Goal: Transaction & Acquisition: Purchase product/service

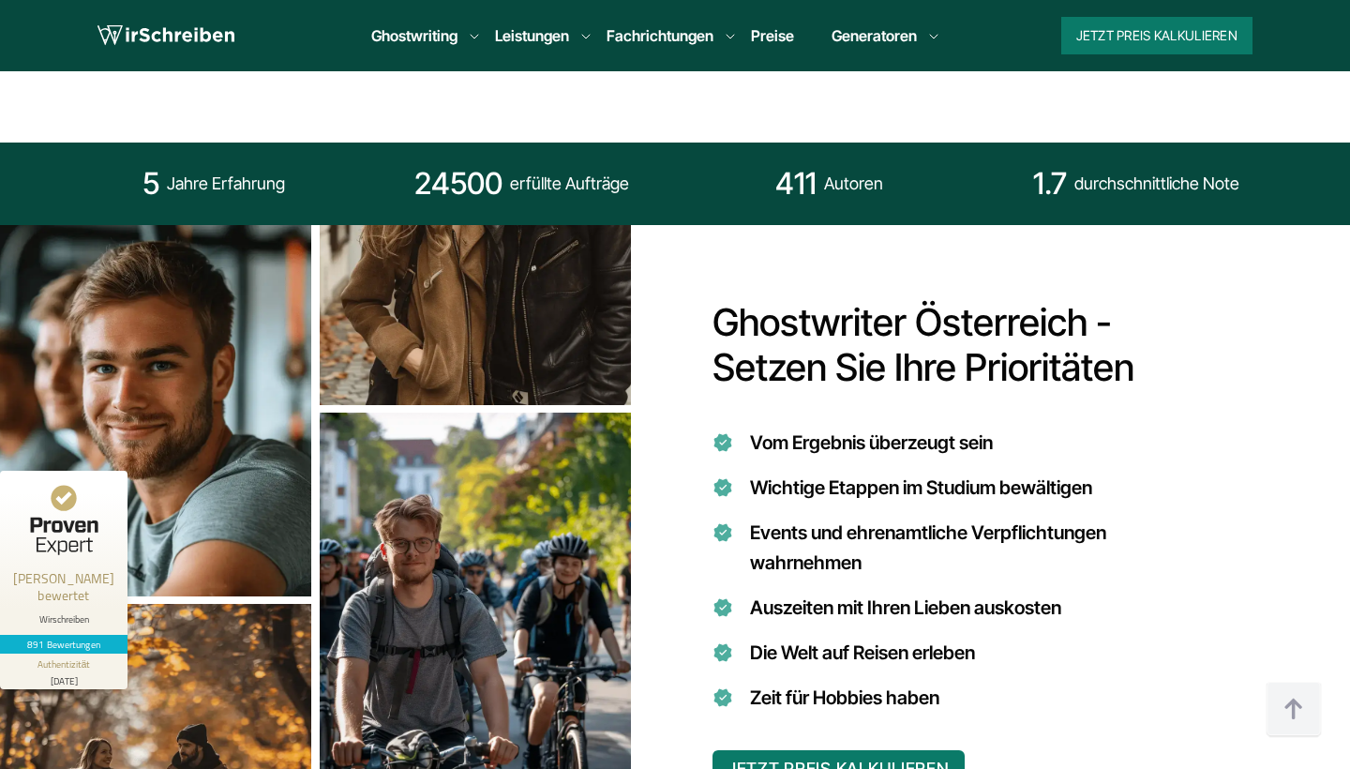
scroll to position [1535, 0]
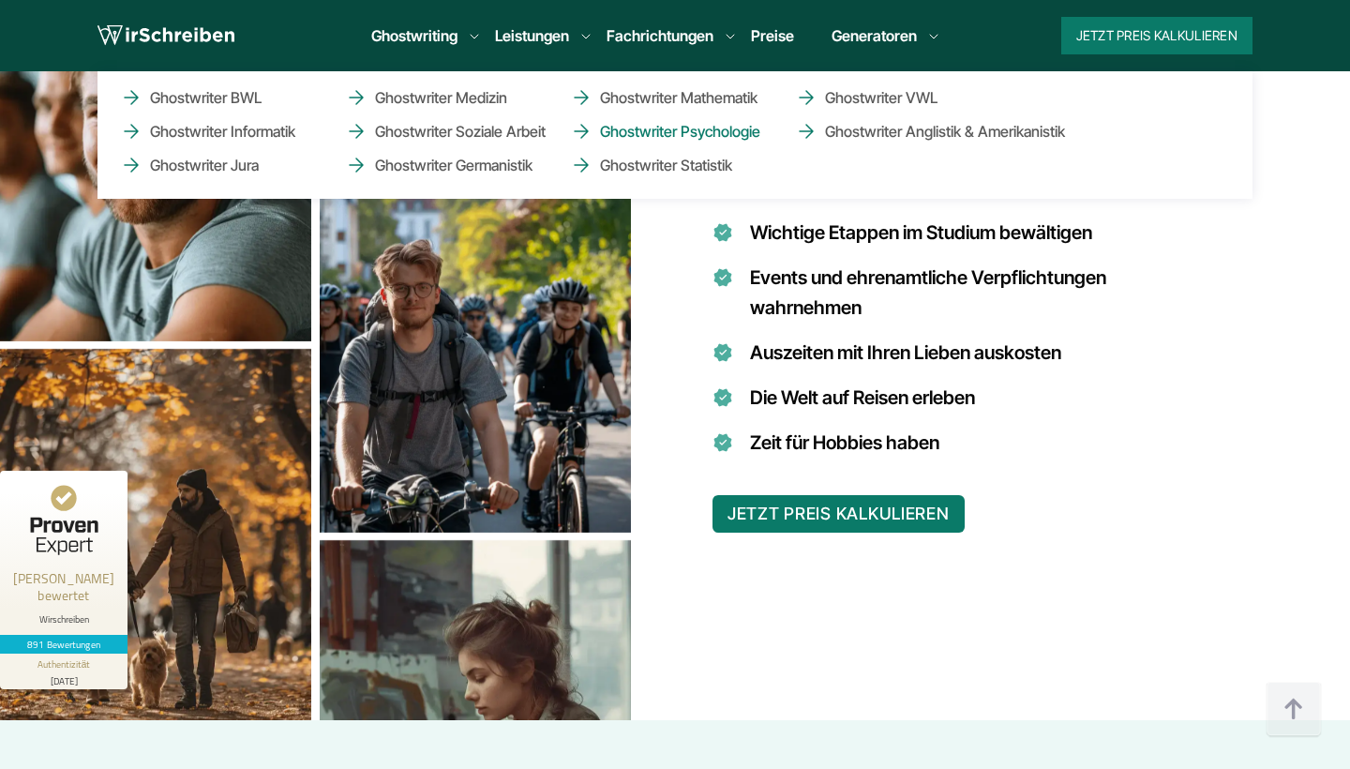
click at [654, 143] on link "Ghostwriter Psychologie" at bounding box center [664, 131] width 188 height 23
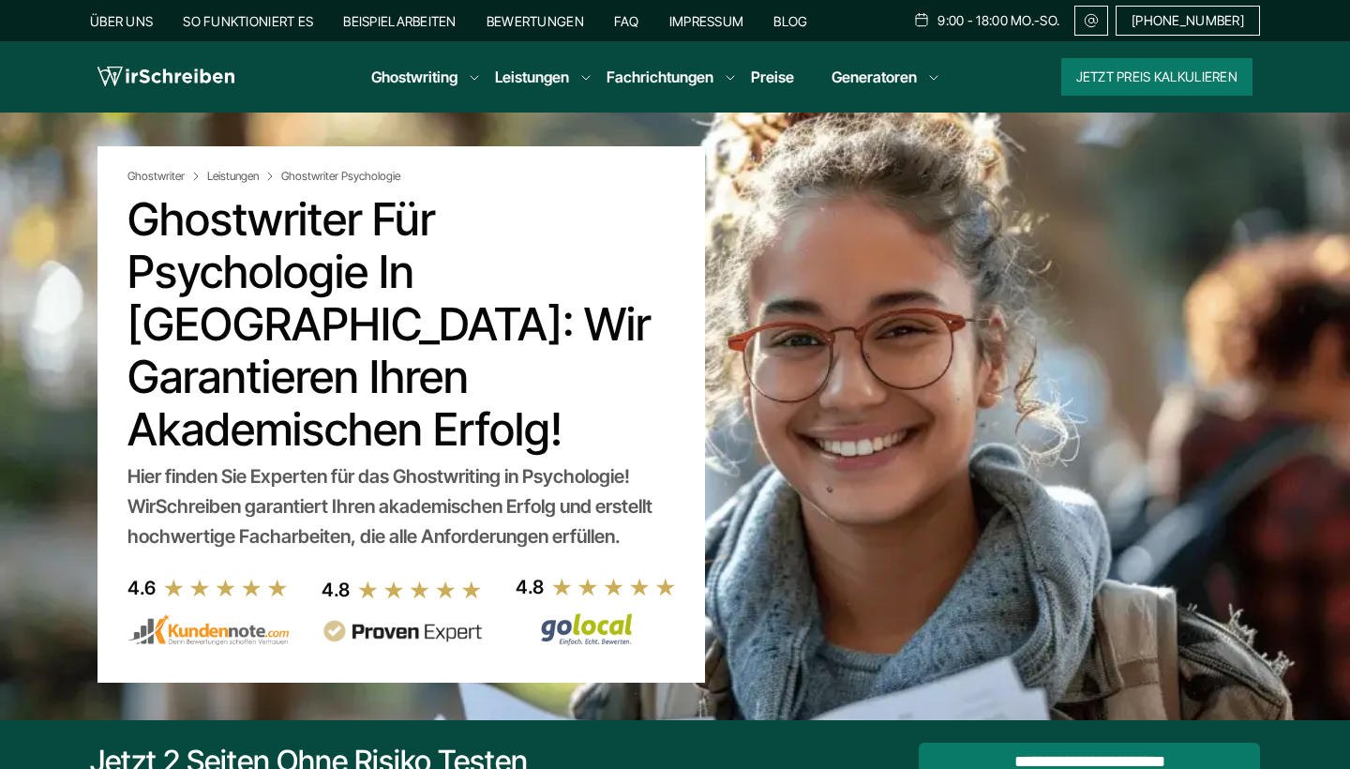
click at [768, 77] on link "Preise" at bounding box center [772, 77] width 43 height 19
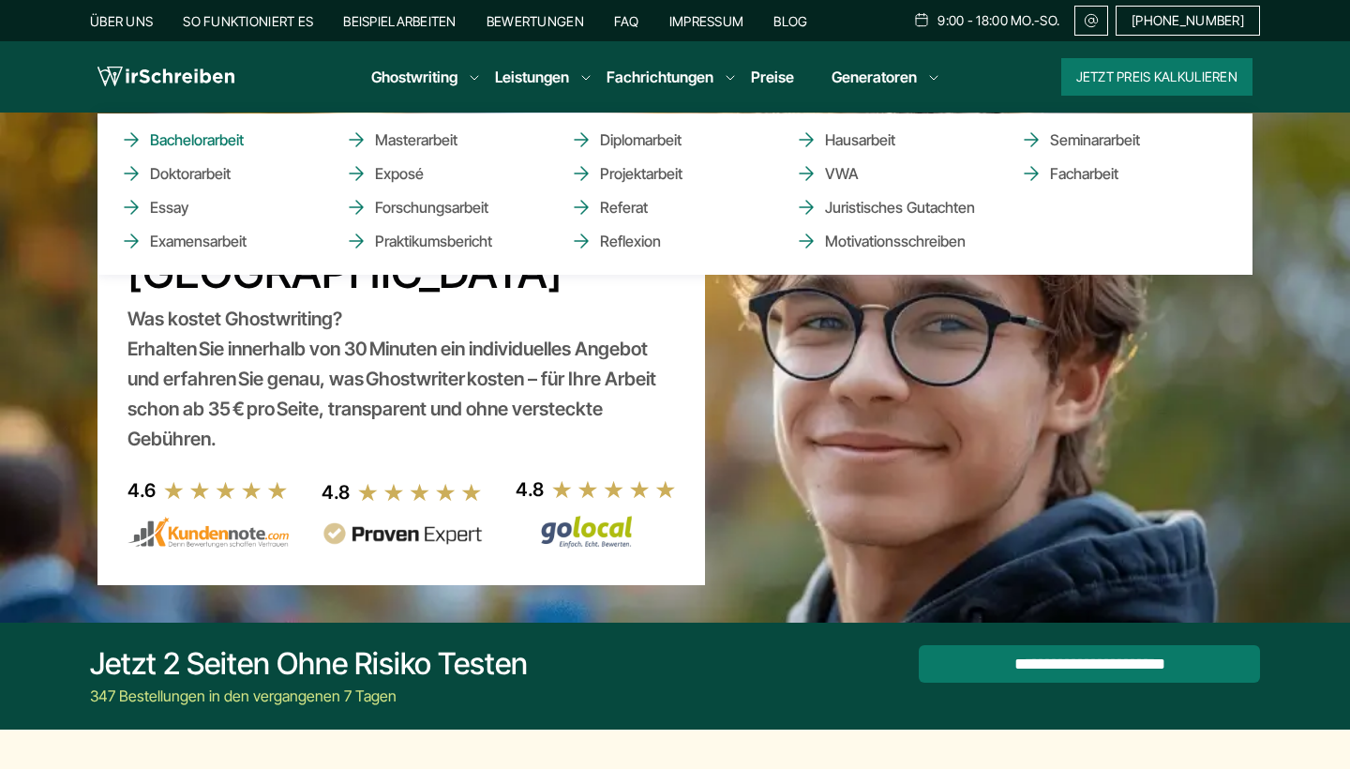
click at [210, 136] on link "Bachelorarbeit" at bounding box center [214, 139] width 188 height 23
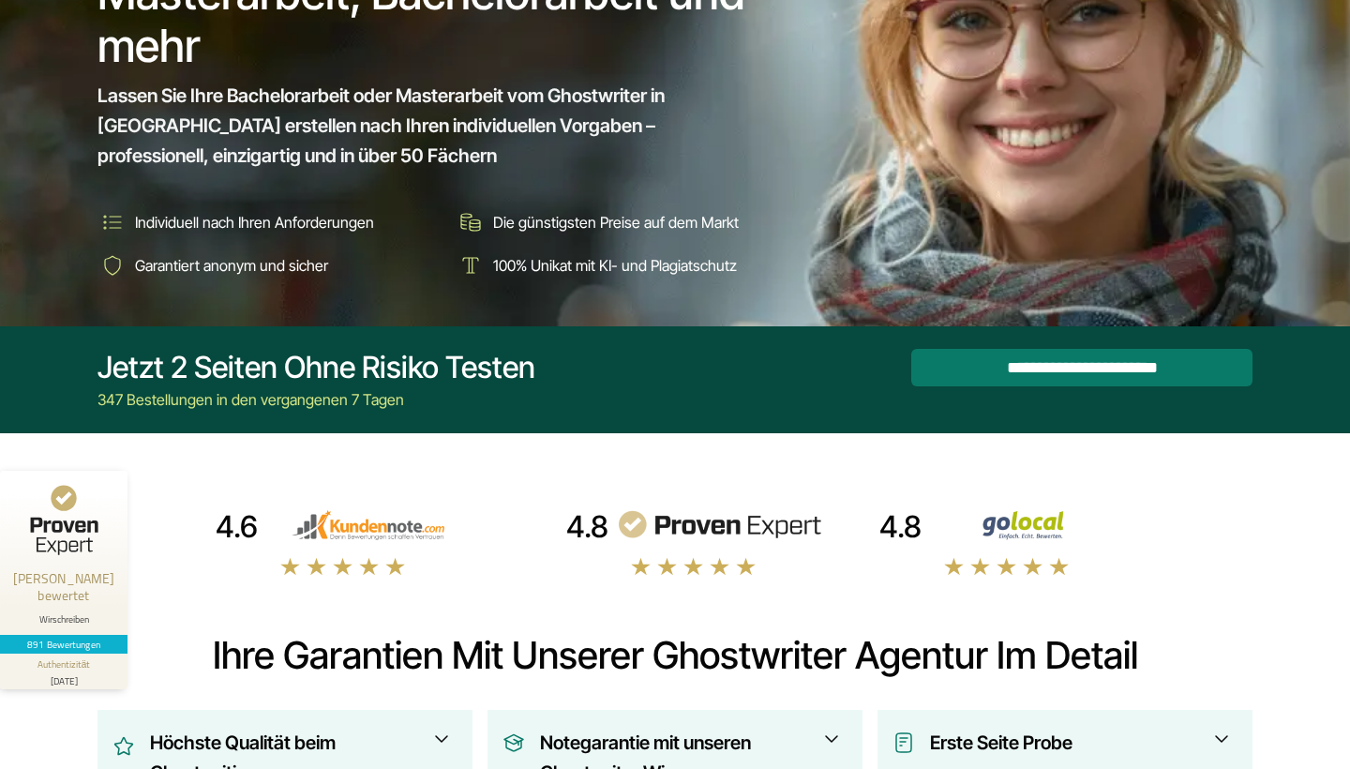
scroll to position [261, 0]
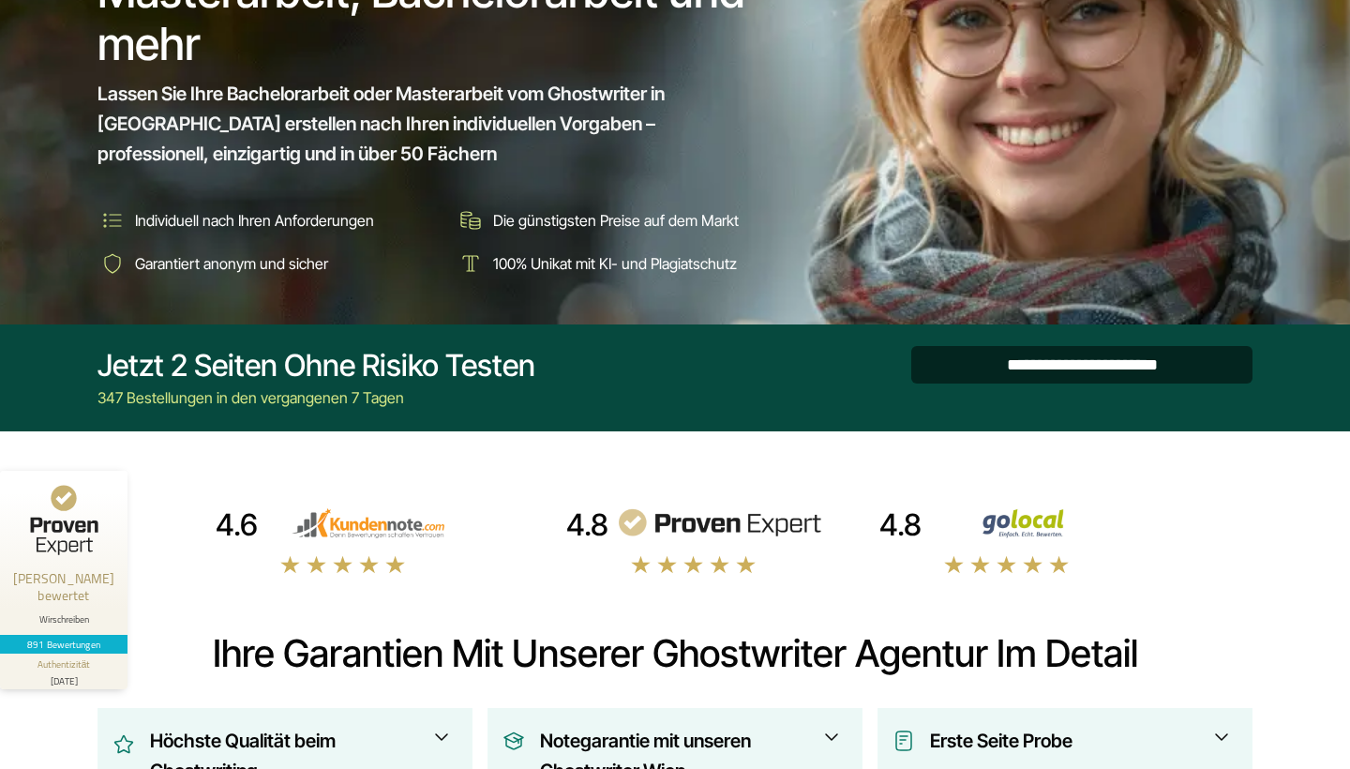
click at [968, 378] on input "**********" at bounding box center [1081, 365] width 341 height 38
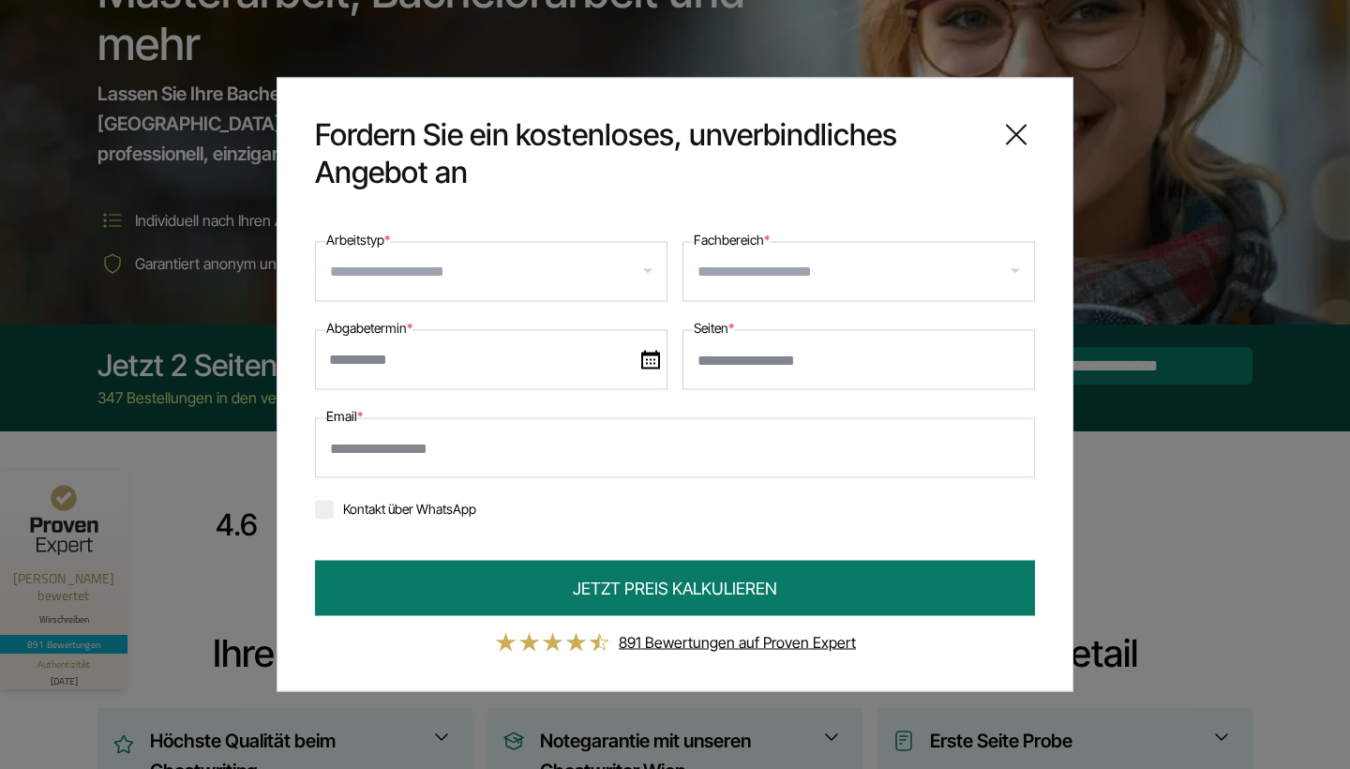
click at [600, 274] on input "Arbeitstyp *" at bounding box center [498, 272] width 337 height 30
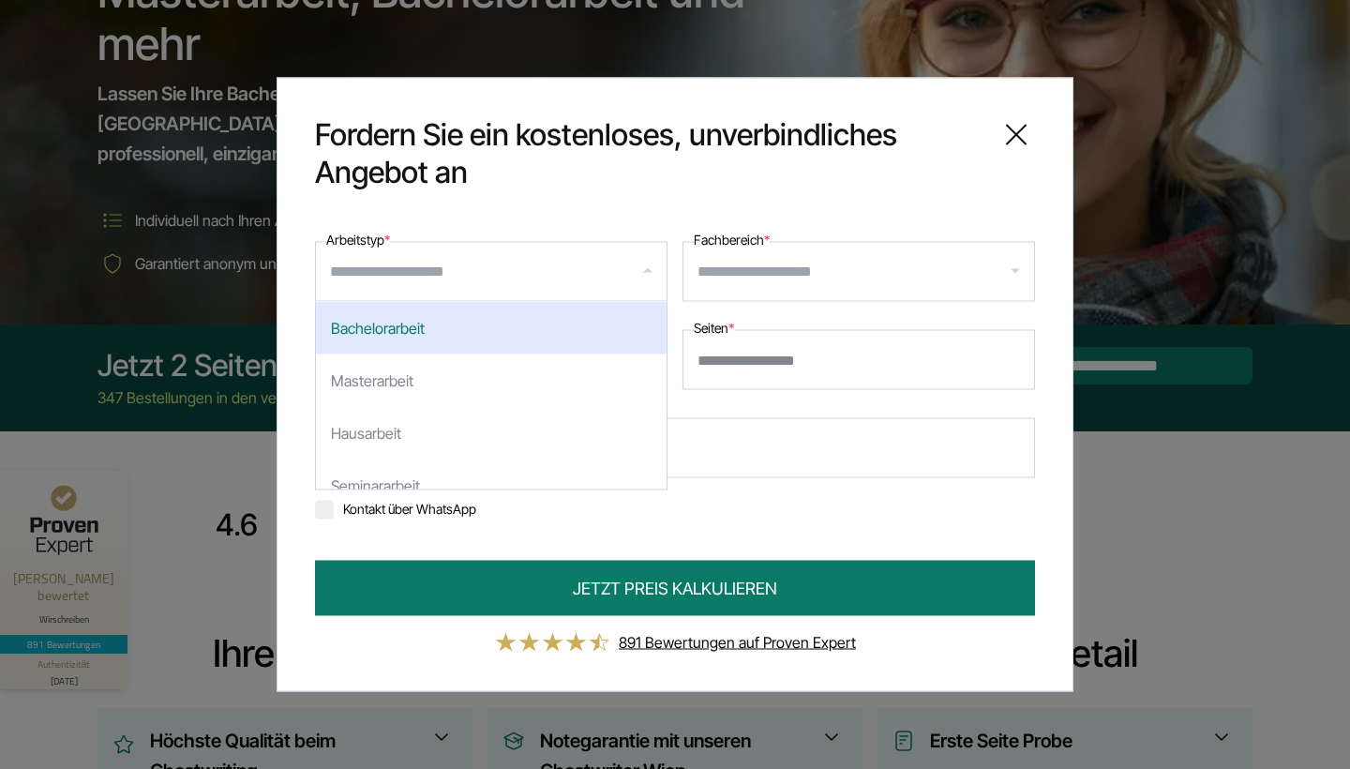
click at [488, 323] on div "Bachelorarbeit" at bounding box center [491, 328] width 351 height 53
select select "**"
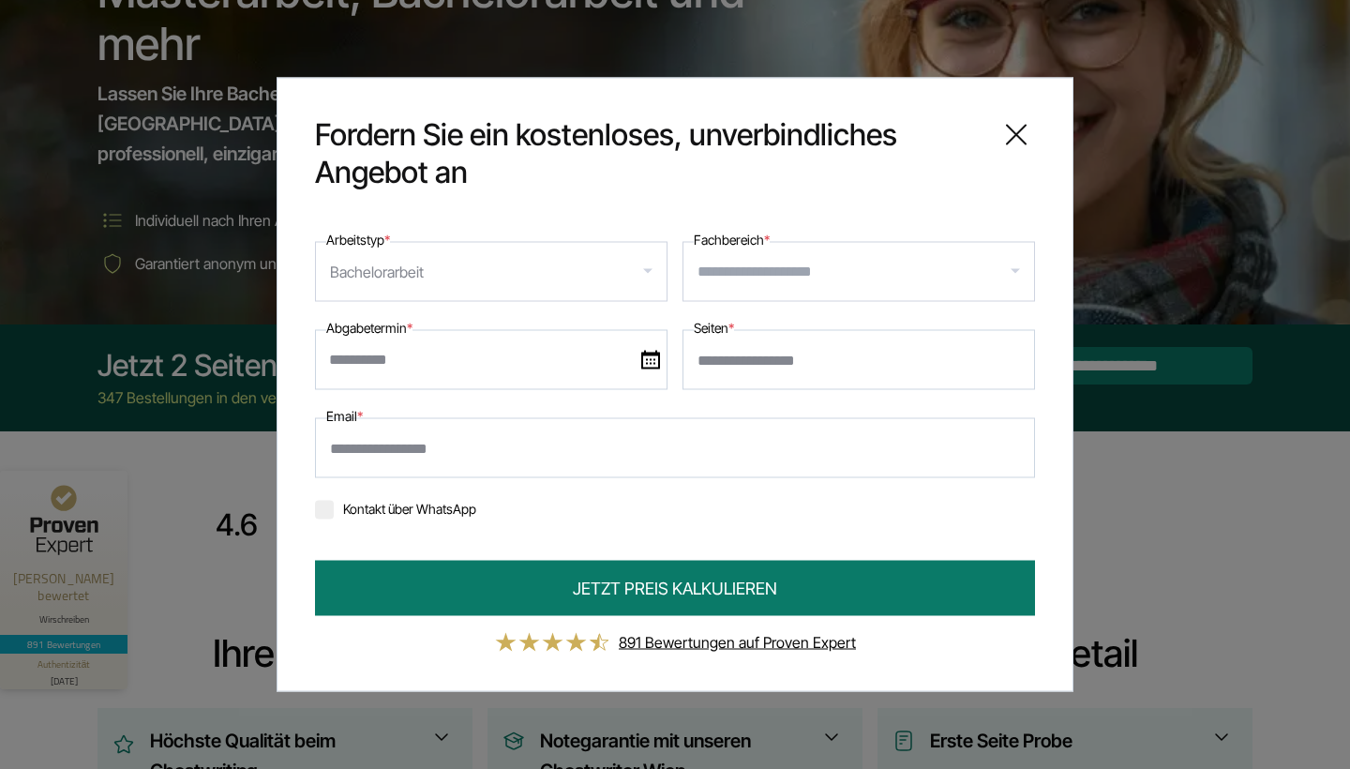
click at [887, 290] on div at bounding box center [859, 272] width 353 height 60
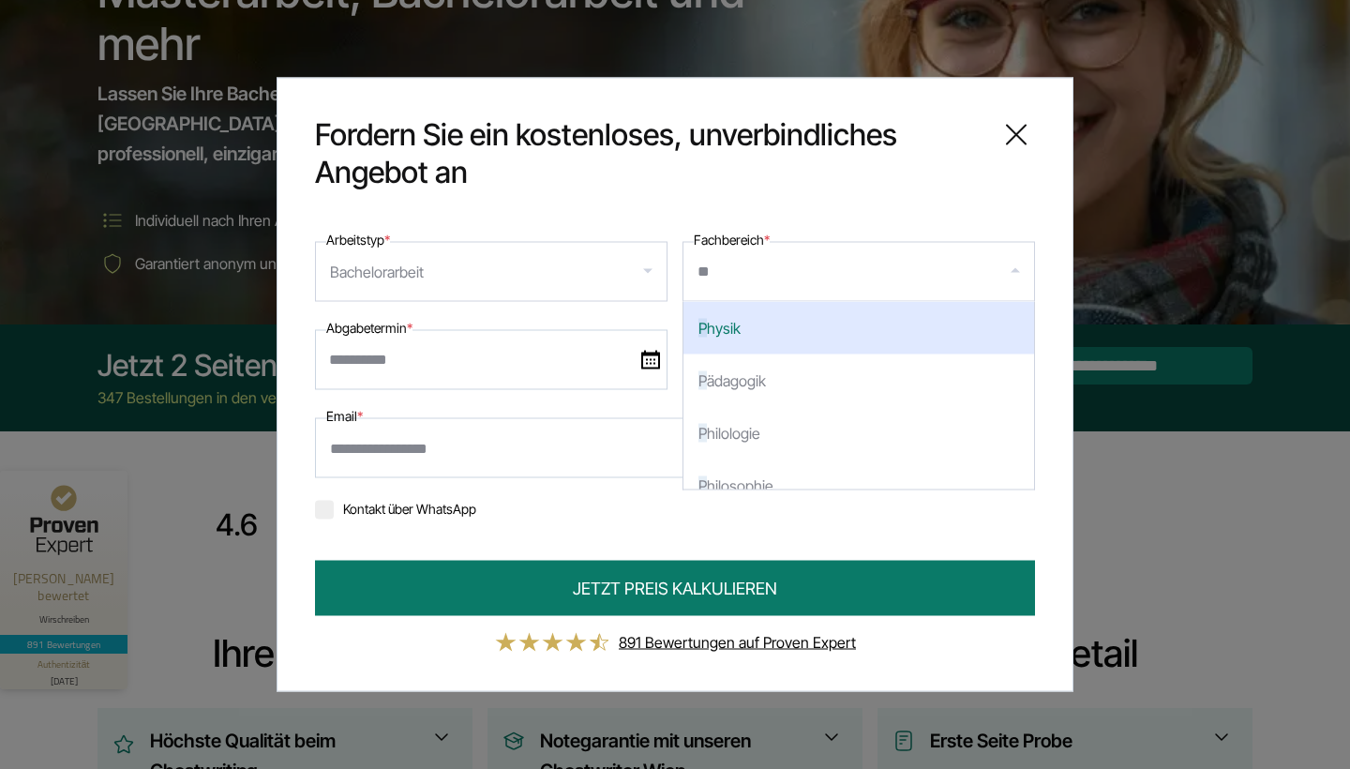
type input "***"
click at [746, 323] on div "Psy chologie" at bounding box center [859, 328] width 351 height 53
select select "***"
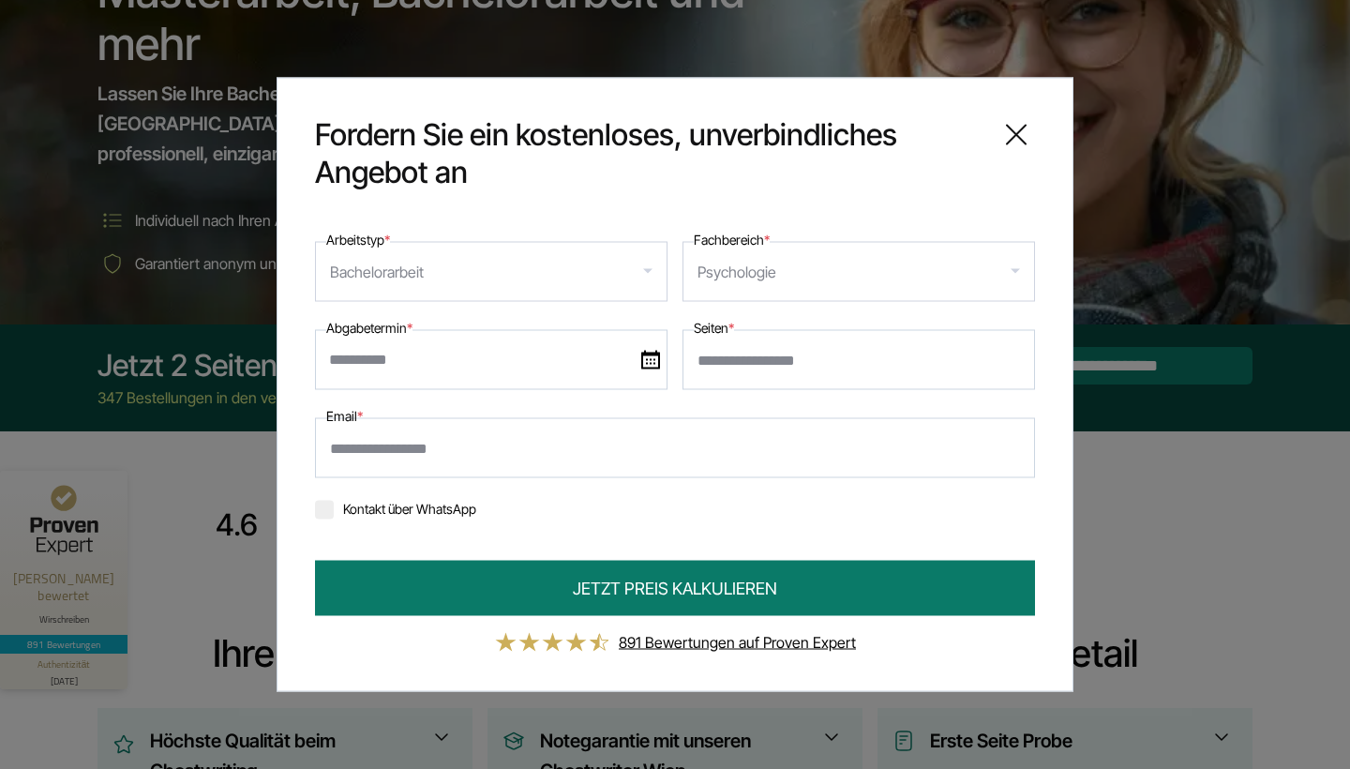
click at [722, 363] on input "Seiten *" at bounding box center [859, 360] width 353 height 60
click at [484, 375] on input "text" at bounding box center [491, 360] width 353 height 60
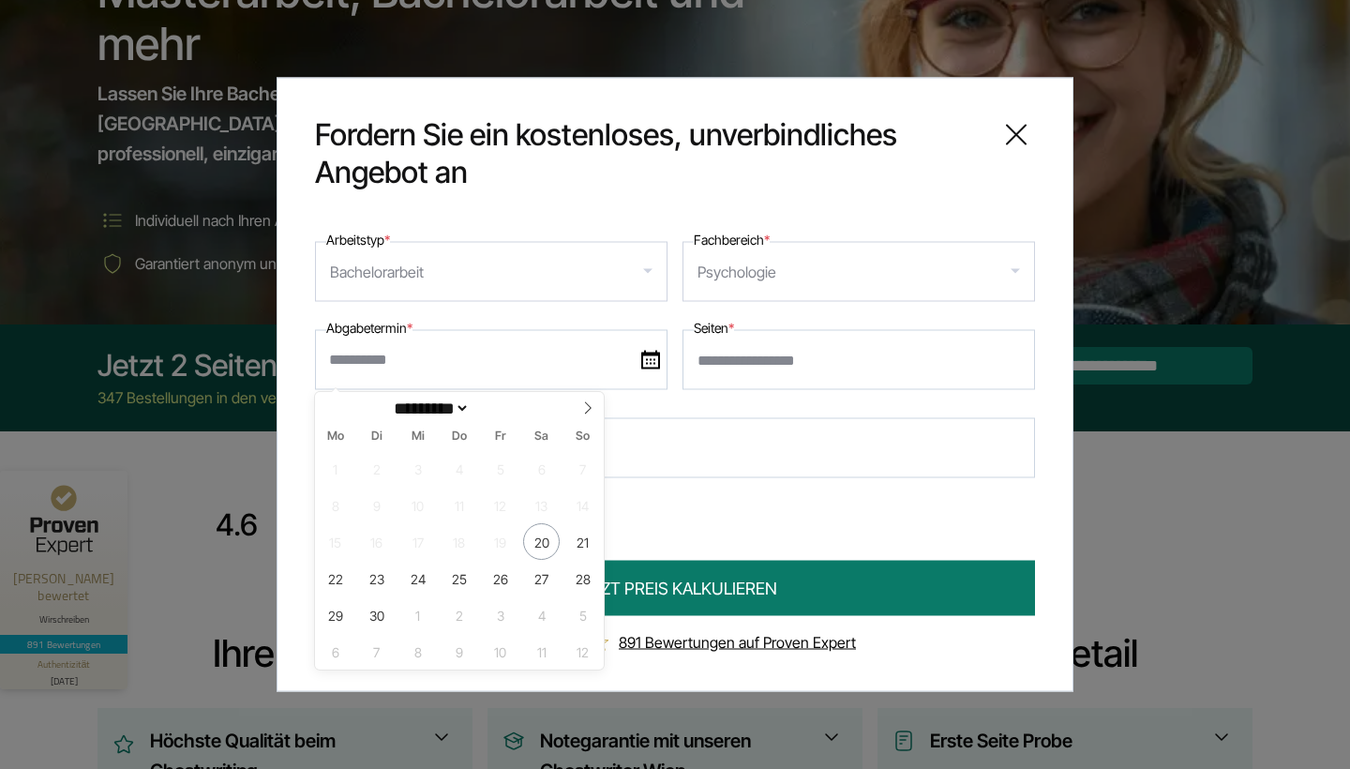
click at [706, 446] on input "Email *" at bounding box center [675, 448] width 720 height 60
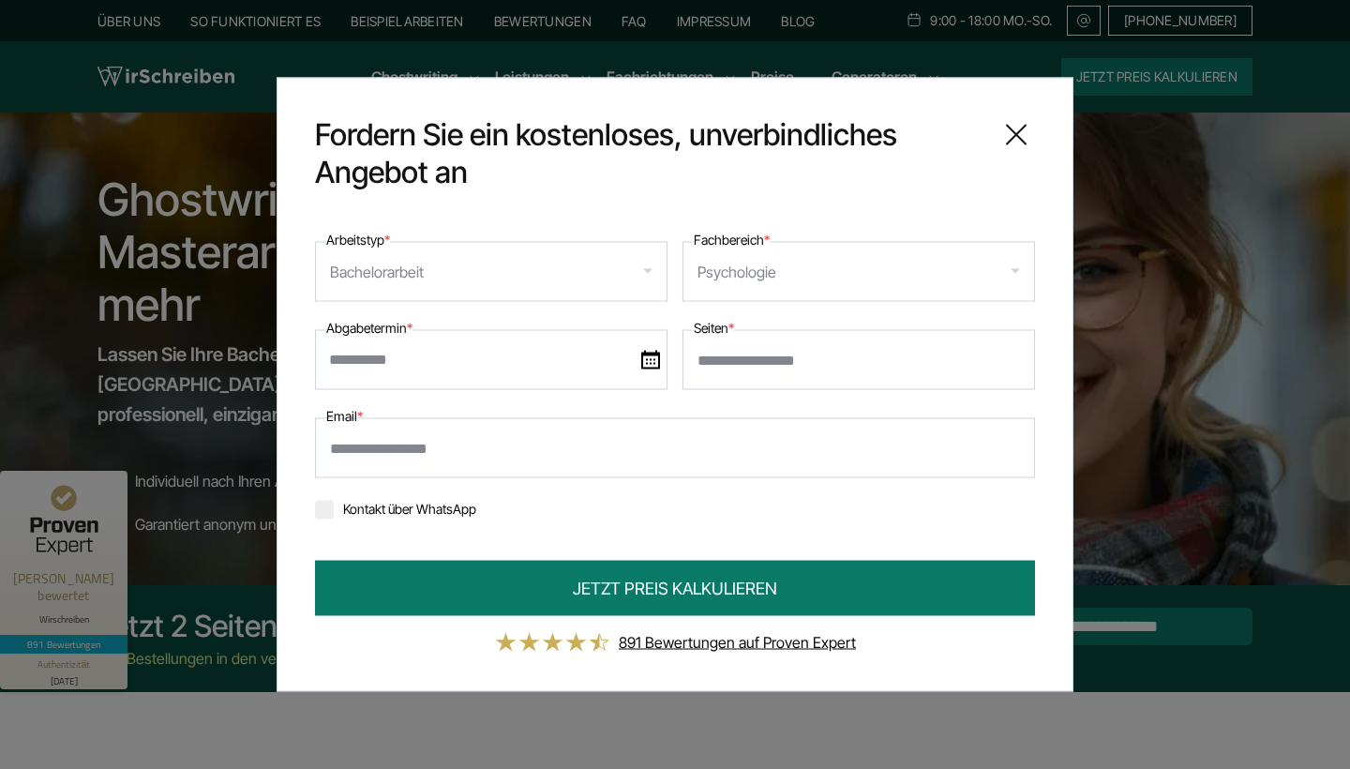
click at [1019, 129] on icon at bounding box center [1017, 135] width 38 height 38
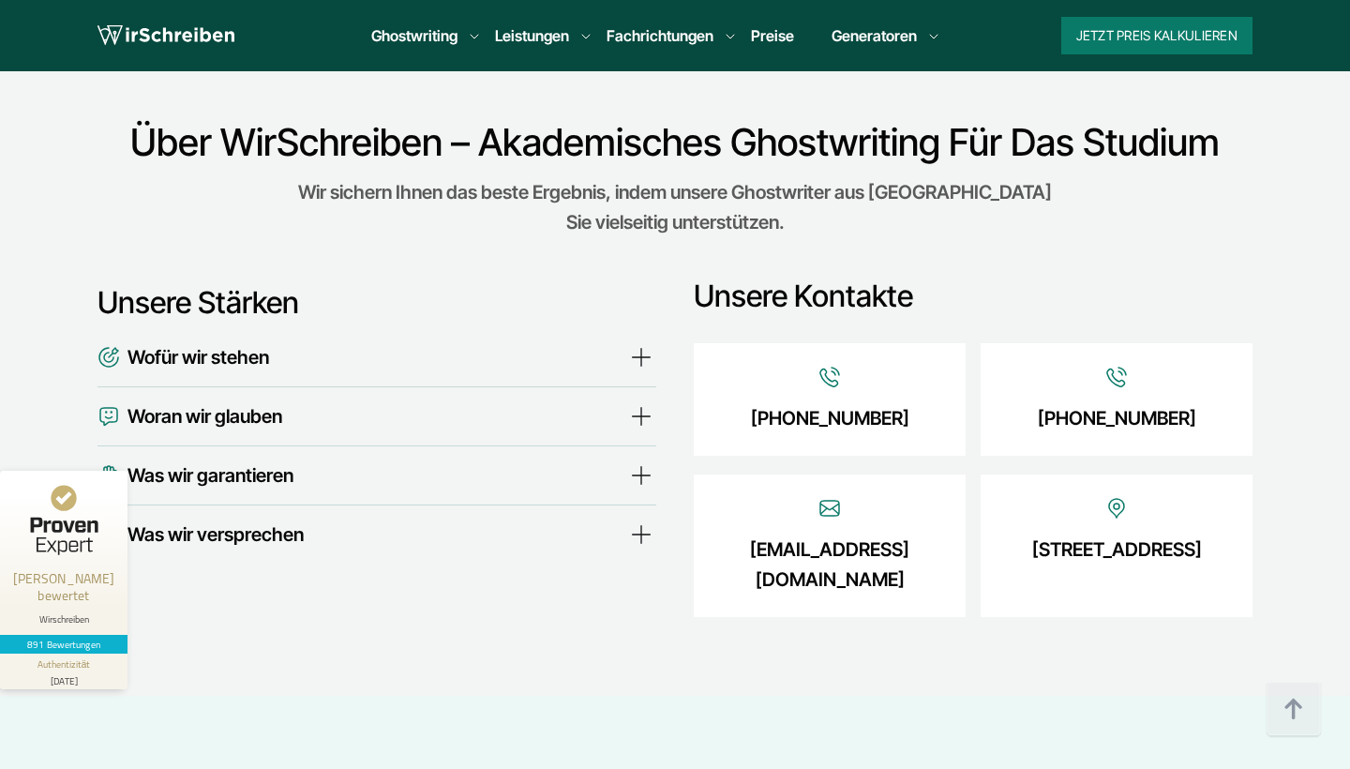
scroll to position [6310, 0]
click at [594, 342] on summary "Wofür wir stehen" at bounding box center [377, 357] width 559 height 30
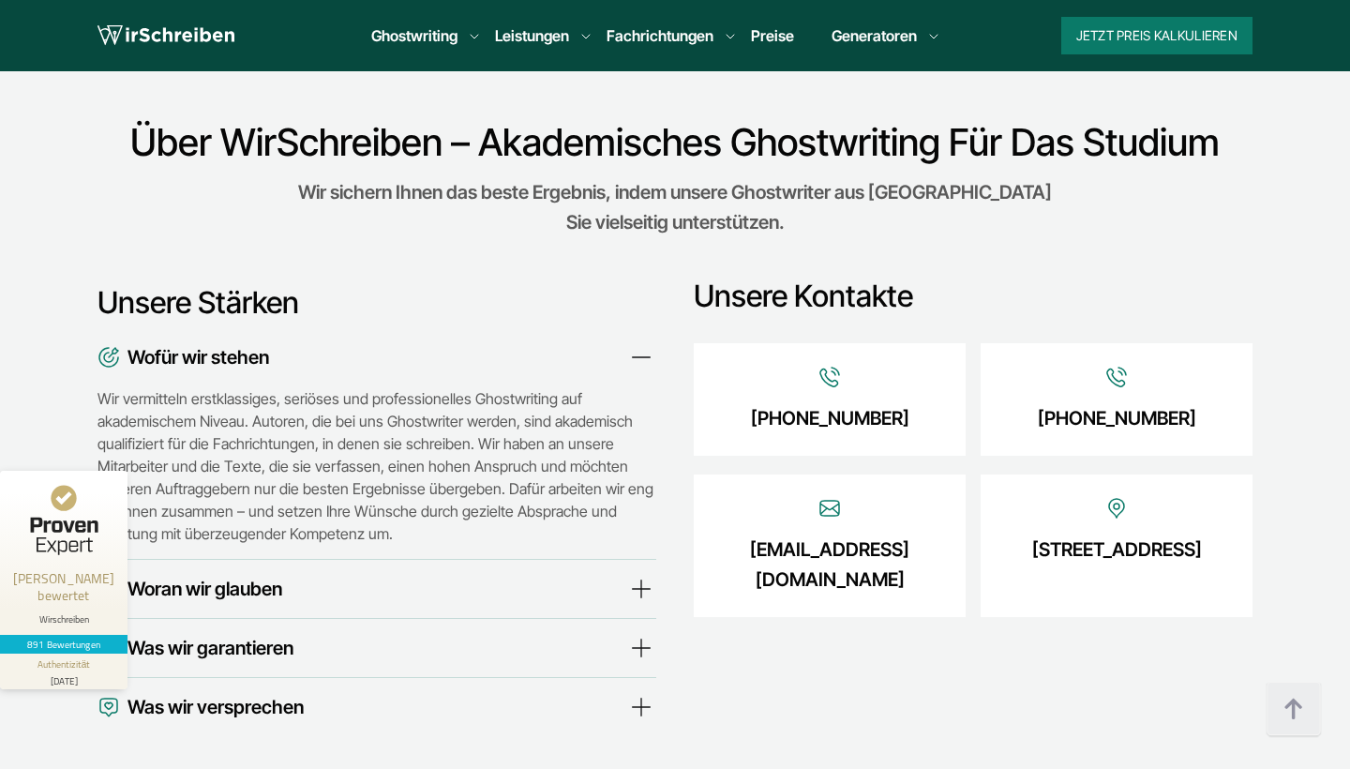
click at [594, 342] on summary "Wofür wir stehen" at bounding box center [377, 357] width 559 height 30
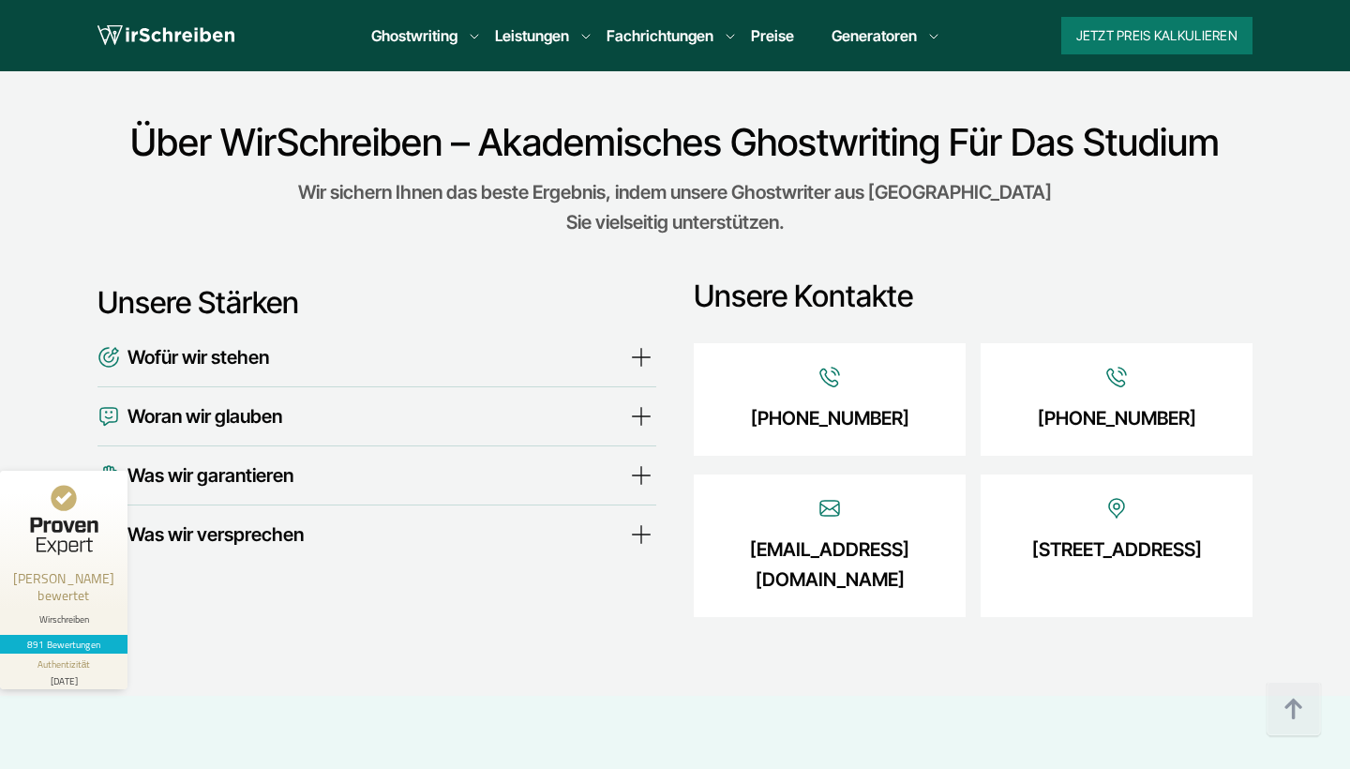
click at [555, 401] on summary "Woran wir glauben" at bounding box center [377, 416] width 559 height 30
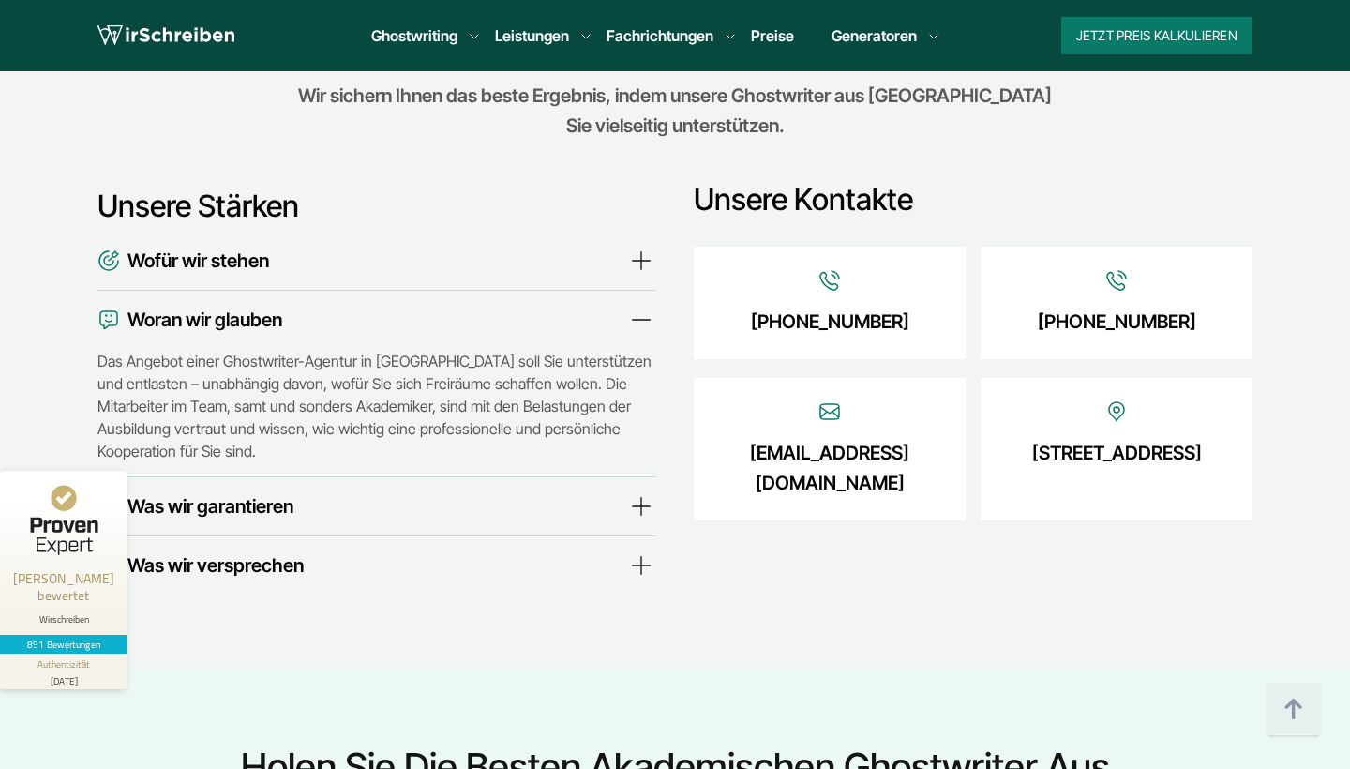
scroll to position [6417, 0]
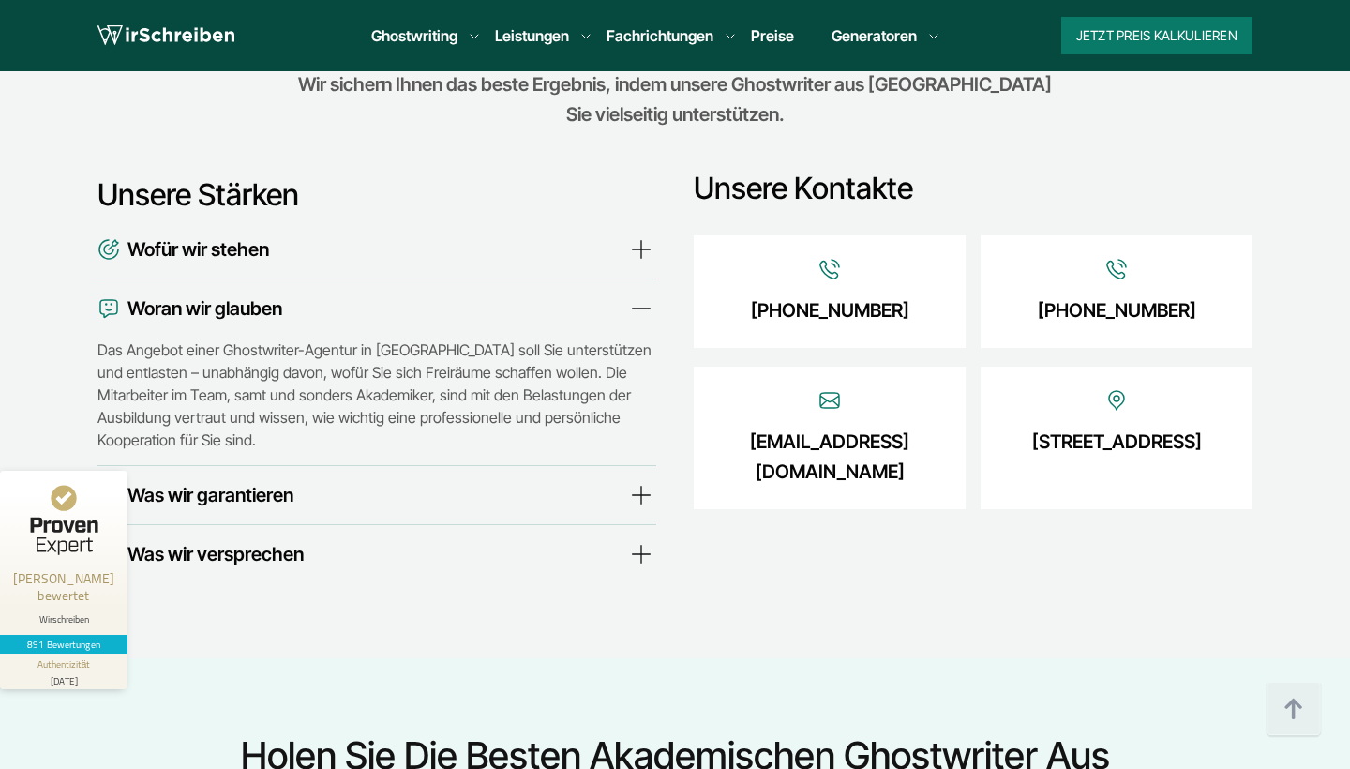
click at [592, 293] on summary "Woran wir glauben" at bounding box center [377, 308] width 559 height 30
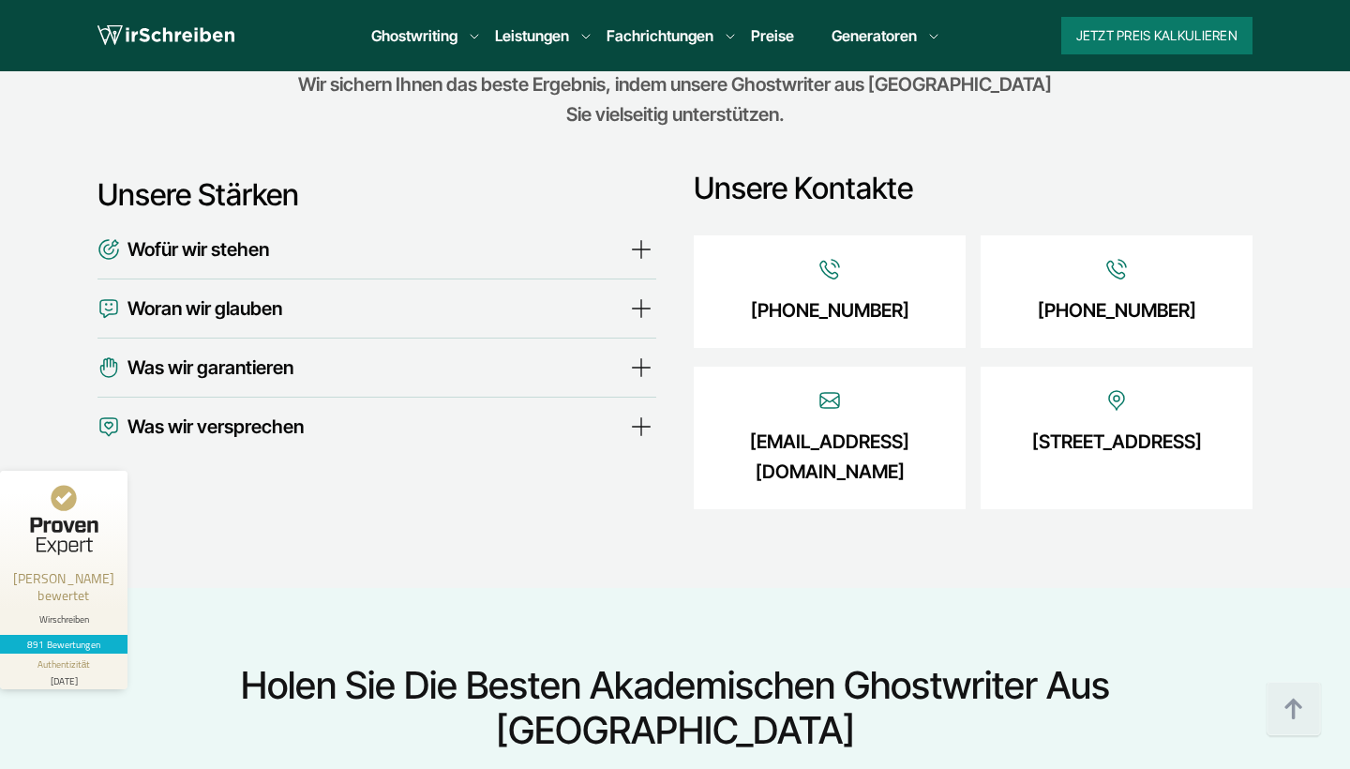
click at [504, 353] on summary "Was wir garantieren" at bounding box center [377, 368] width 559 height 30
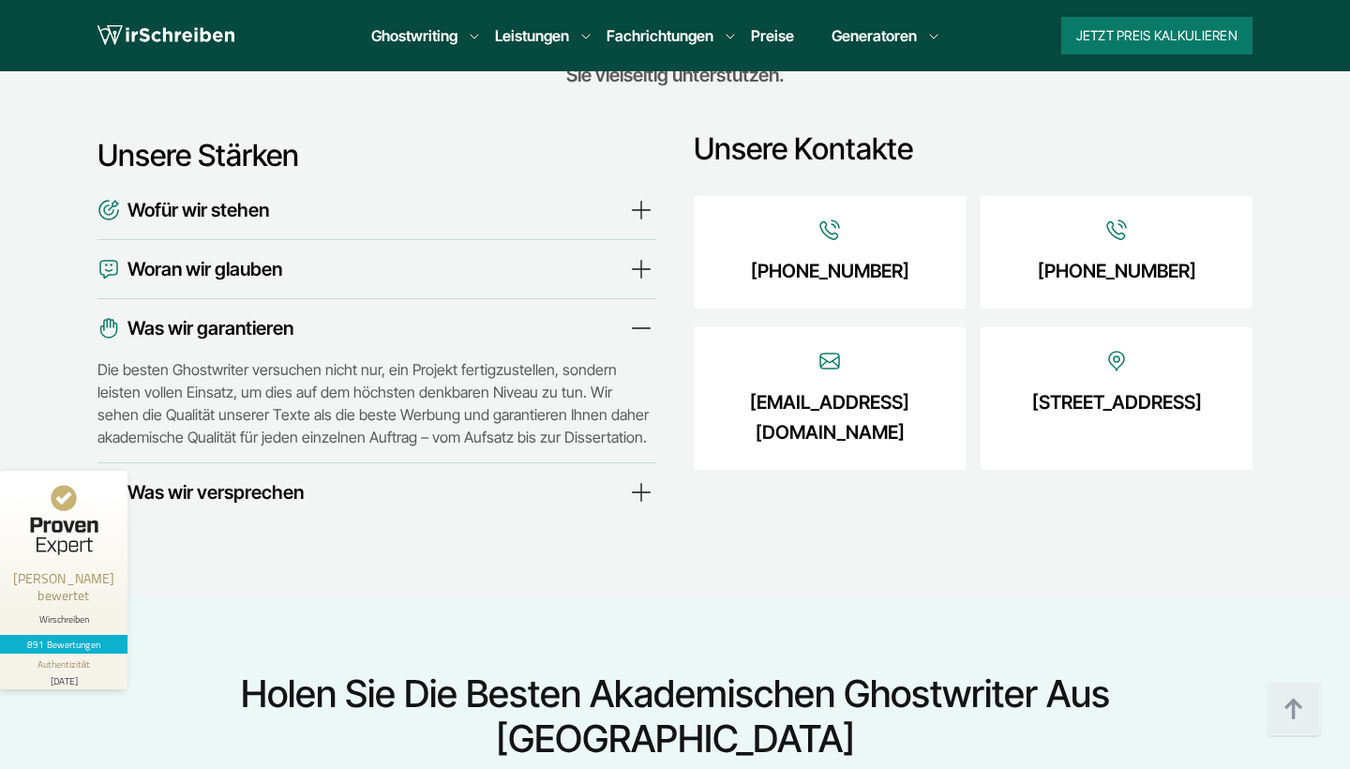
scroll to position [6468, 0]
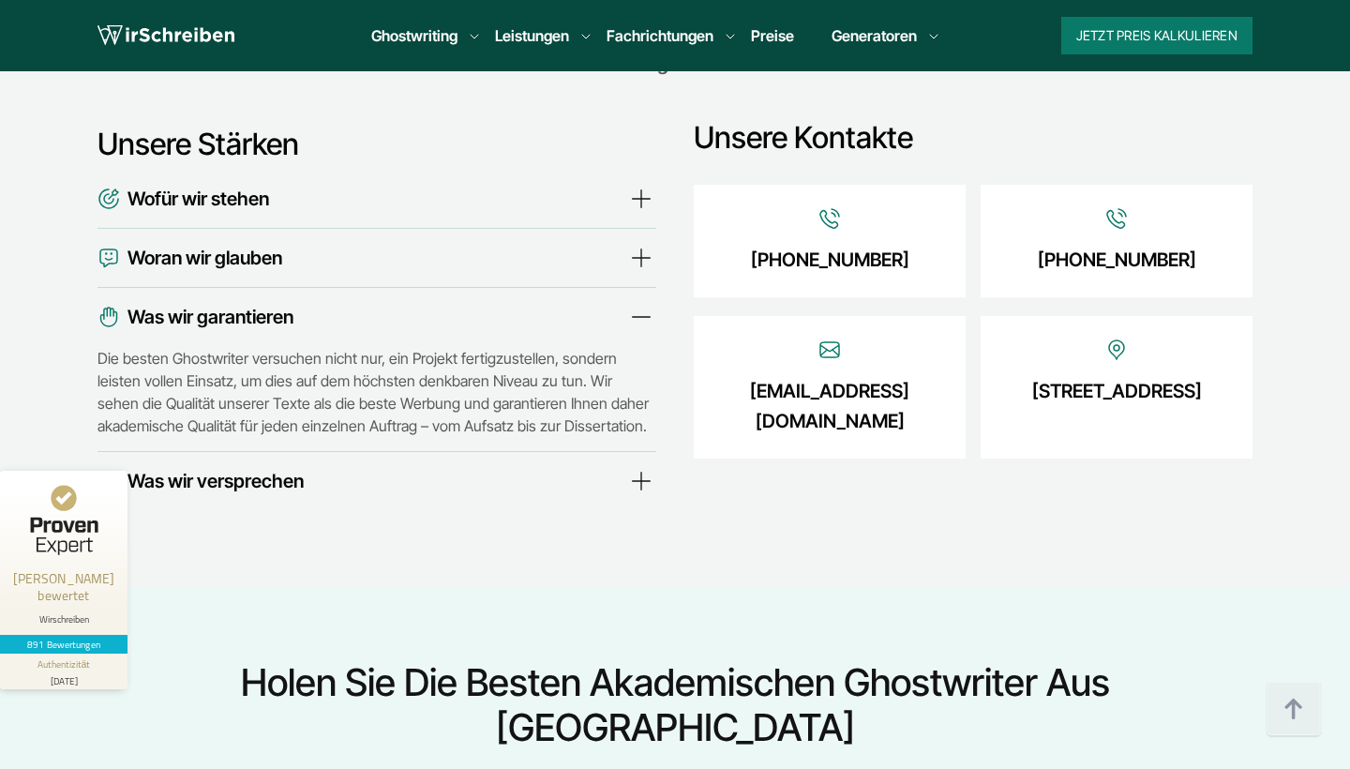
click at [529, 302] on summary "Was wir garantieren" at bounding box center [377, 317] width 559 height 30
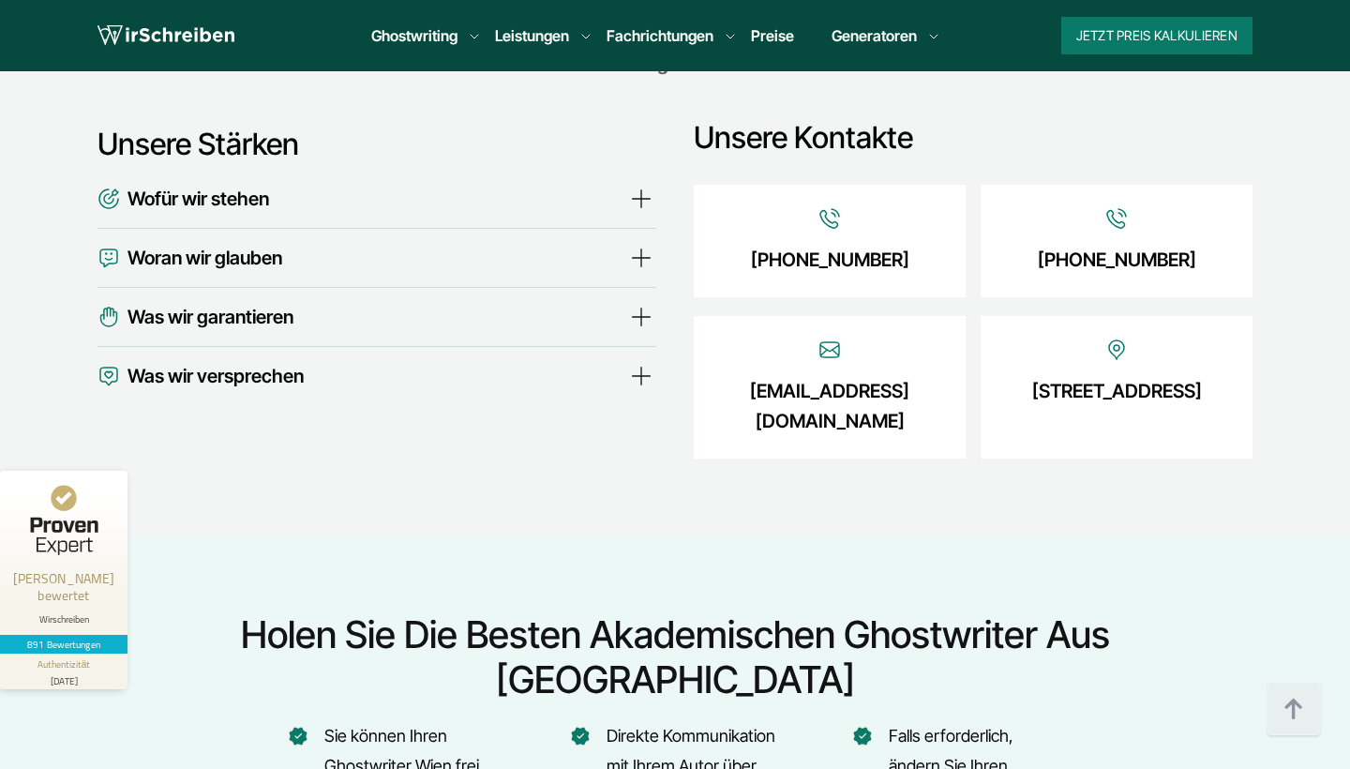
click at [489, 361] on summary "Was wir versprechen" at bounding box center [377, 376] width 559 height 30
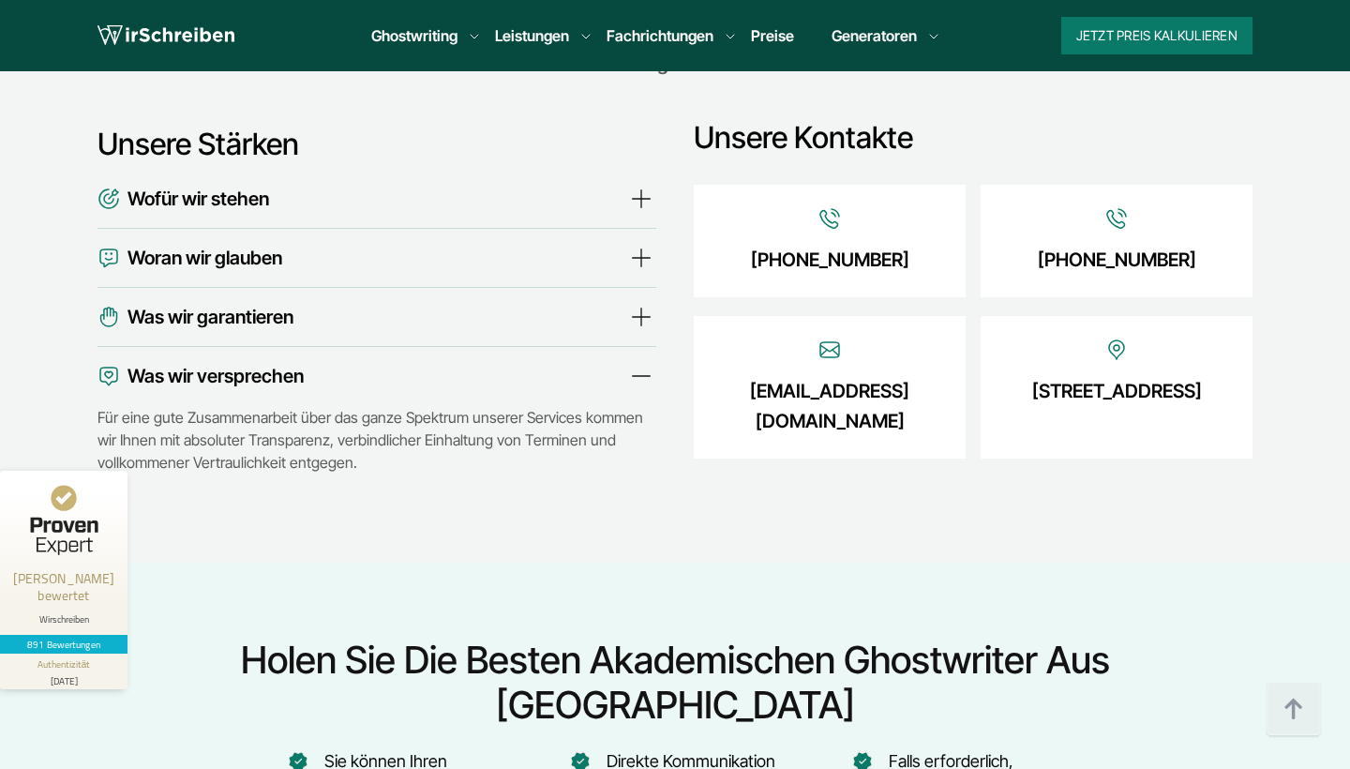
click at [493, 361] on summary "Was wir versprechen" at bounding box center [377, 376] width 559 height 30
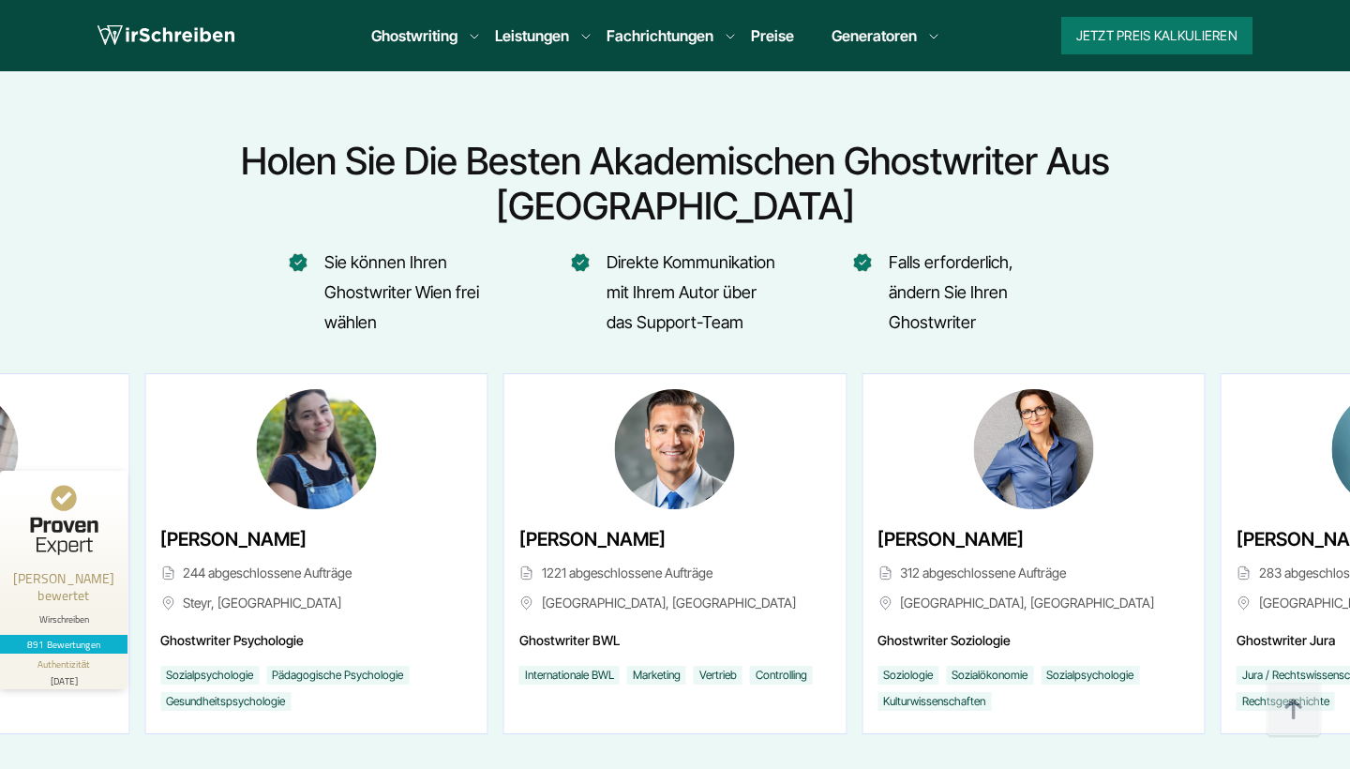
scroll to position [6942, 0]
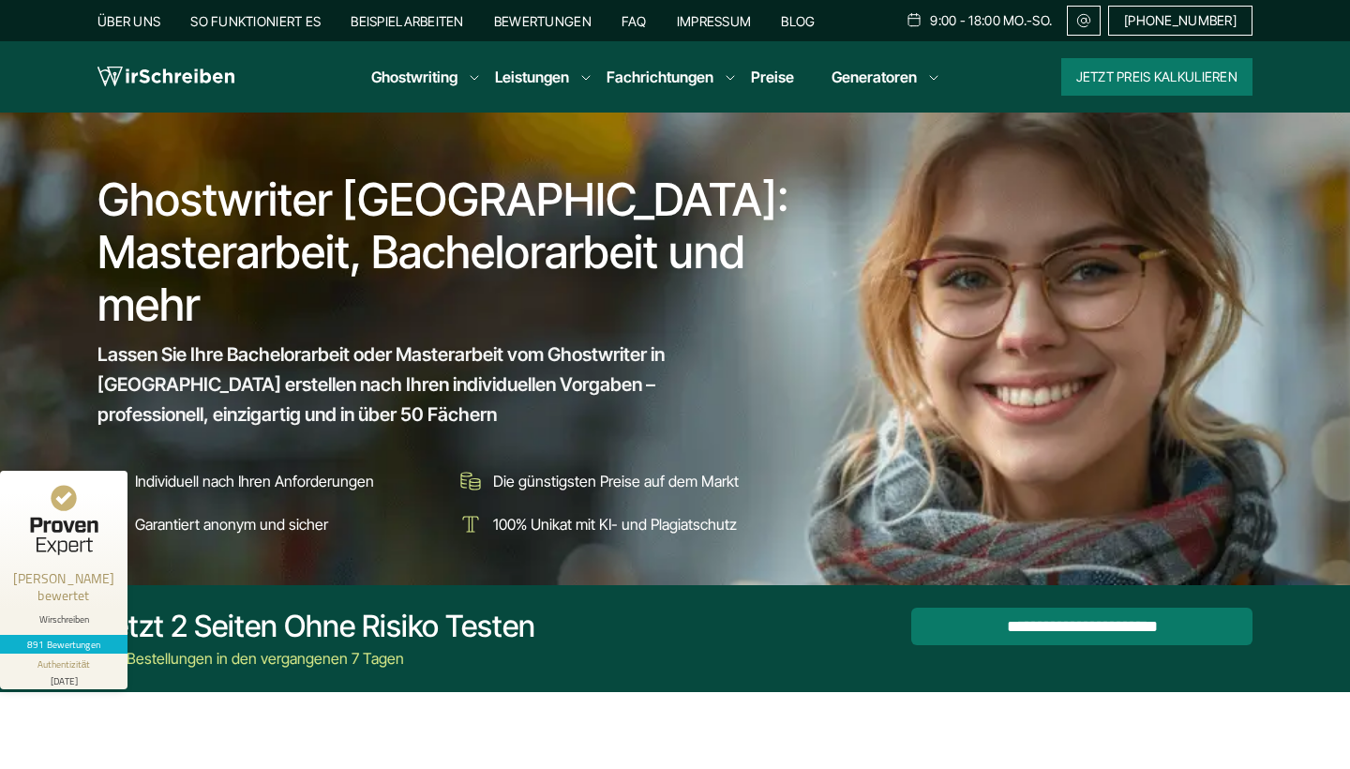
scroll to position [0, 0]
